Goal: Task Accomplishment & Management: Manage account settings

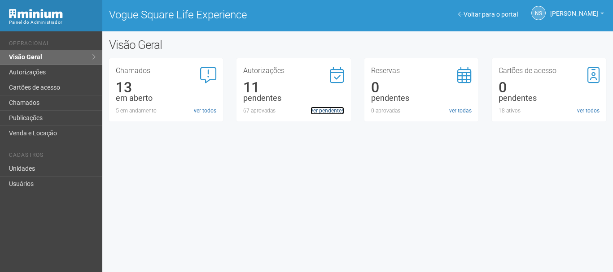
click at [337, 112] on link "ver pendentes" at bounding box center [327, 111] width 34 height 8
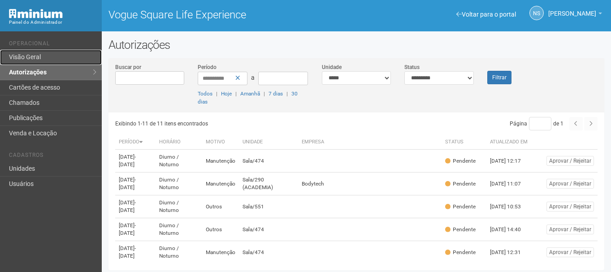
click at [62, 61] on link "Visão Geral" at bounding box center [51, 57] width 102 height 15
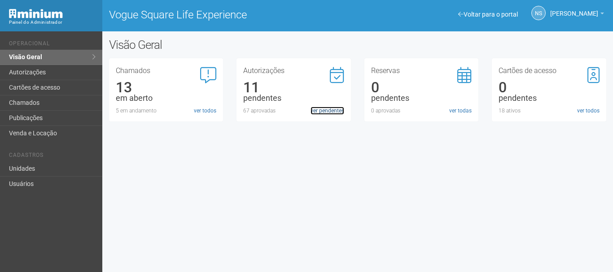
click at [318, 112] on link "ver pendentes" at bounding box center [327, 111] width 34 height 8
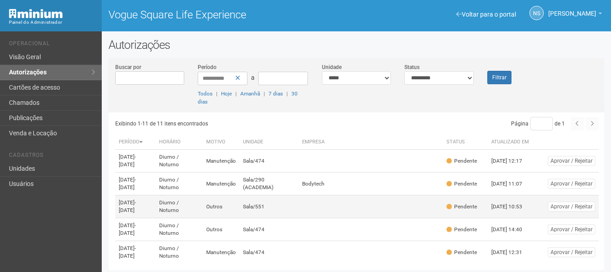
click at [359, 213] on td at bounding box center [371, 207] width 144 height 23
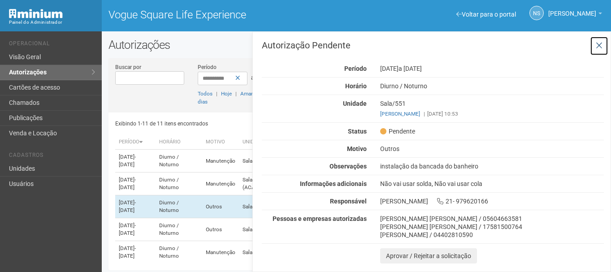
click at [599, 45] on icon at bounding box center [599, 45] width 7 height 9
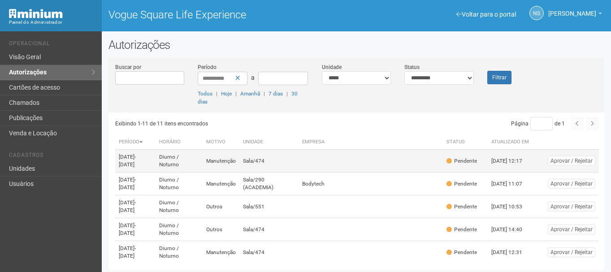
scroll to position [33, 0]
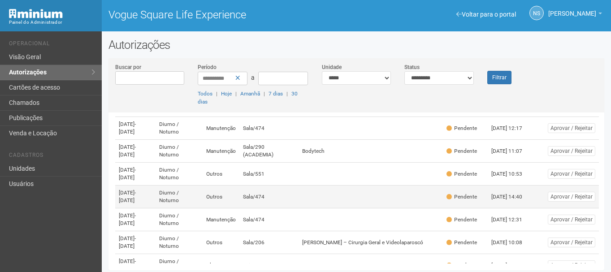
click at [230, 188] on td "Outros" at bounding box center [221, 197] width 37 height 23
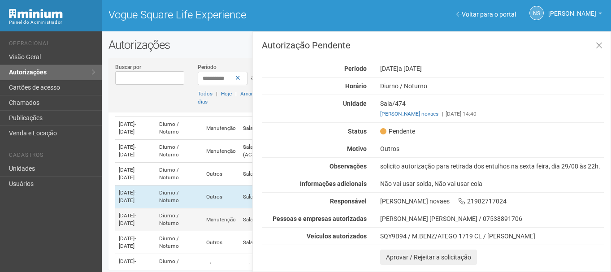
click at [220, 227] on td "Manutenção" at bounding box center [221, 220] width 37 height 23
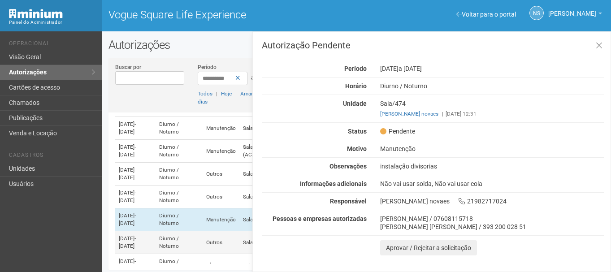
click at [235, 240] on td "Outros" at bounding box center [221, 242] width 37 height 23
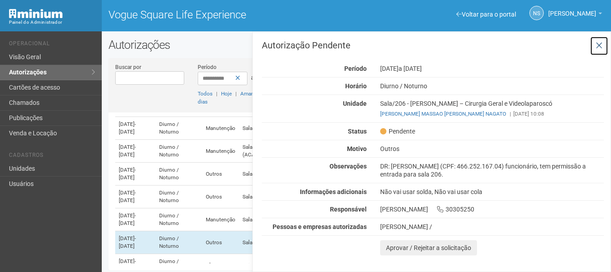
click at [598, 44] on icon at bounding box center [599, 45] width 7 height 9
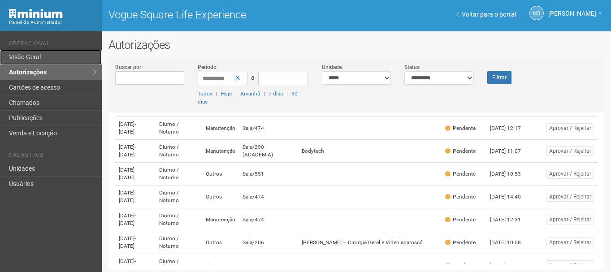
click at [61, 59] on link "Visão Geral" at bounding box center [51, 57] width 102 height 15
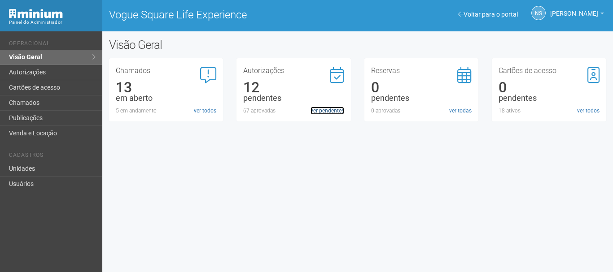
click at [328, 112] on link "ver pendentes" at bounding box center [327, 111] width 34 height 8
